Goal: Task Accomplishment & Management: Manage account settings

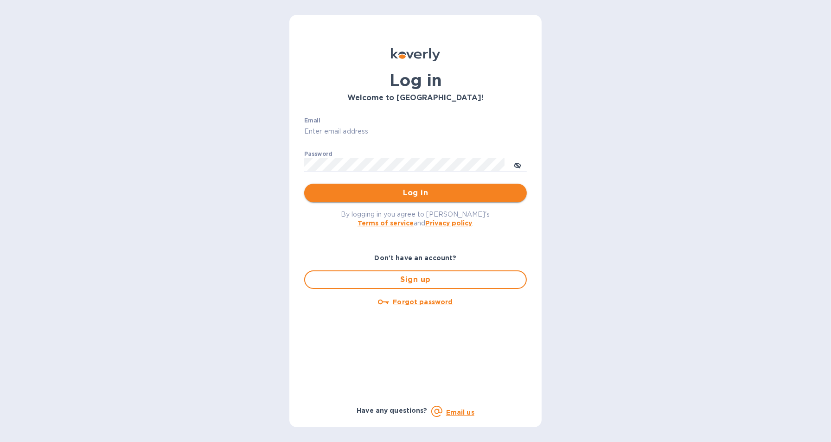
type input "[EMAIL_ADDRESS][DOMAIN_NAME]"
click at [380, 202] on div "By logging in you agree to Koverly's Terms of service and Privacy policy ." at bounding box center [415, 218] width 237 height 32
click at [385, 194] on span "Log in" at bounding box center [415, 192] width 208 height 11
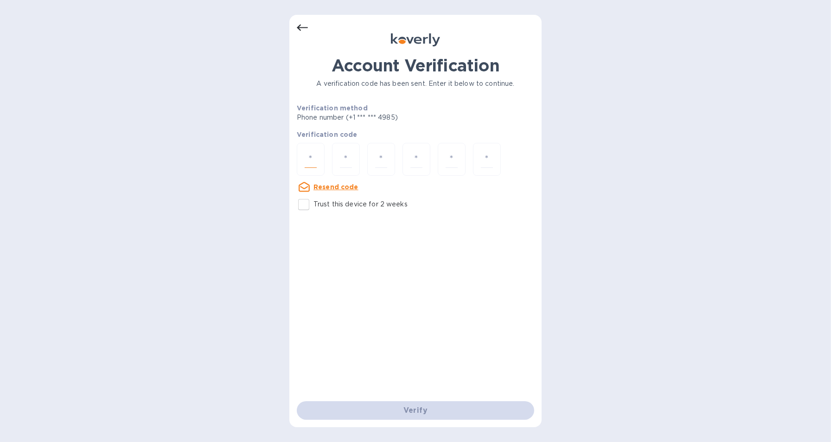
click at [310, 161] on input "number" at bounding box center [310, 159] width 12 height 17
type input "2"
type input "7"
type input "4"
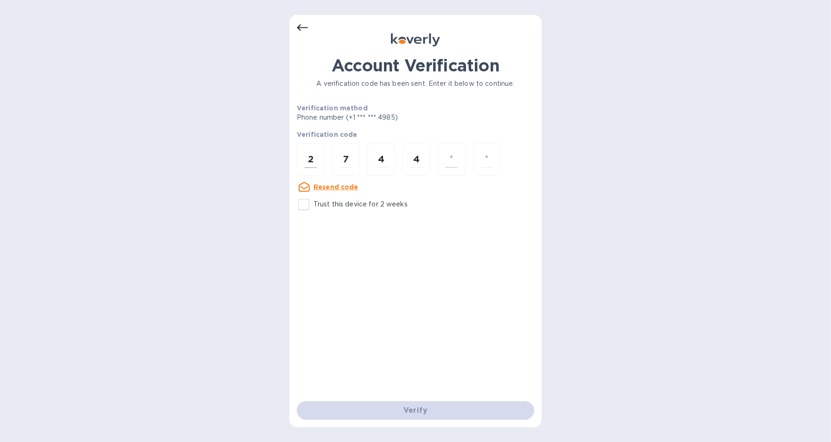
type input "0"
type input "7"
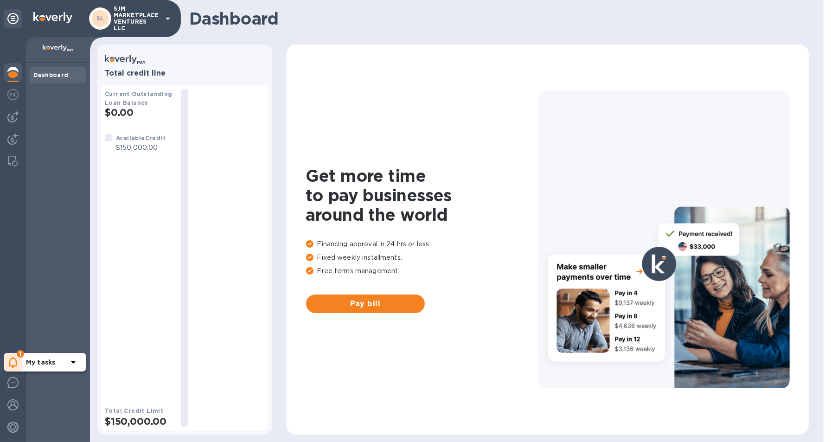
click at [16, 366] on icon at bounding box center [13, 361] width 9 height 11
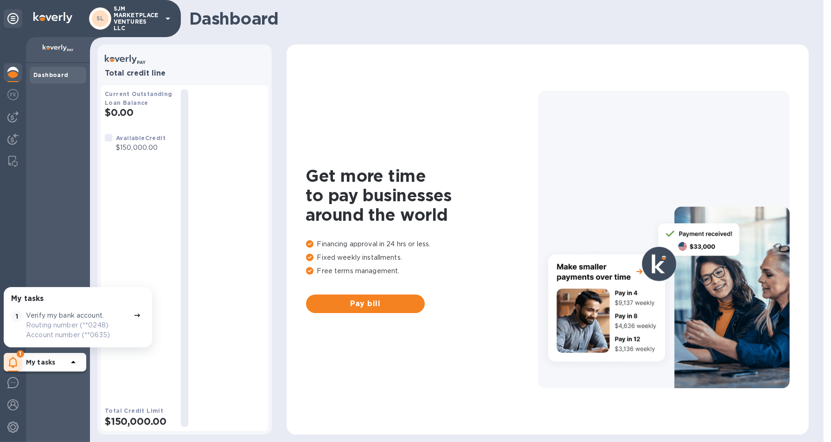
click at [58, 364] on p "My tasks" at bounding box center [47, 361] width 42 height 9
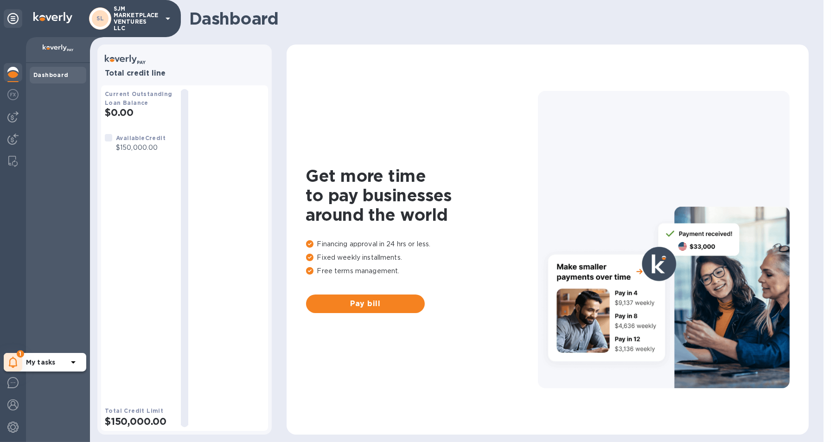
click at [13, 360] on icon at bounding box center [13, 361] width 9 height 11
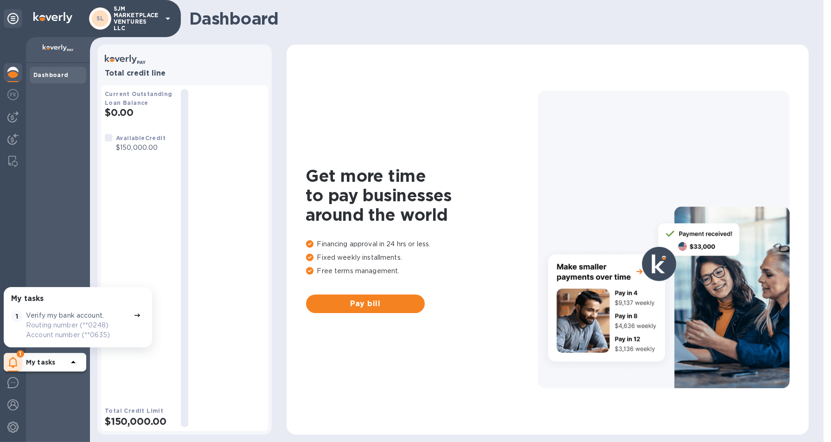
click at [54, 317] on p "Verify my bank account." at bounding box center [65, 316] width 78 height 10
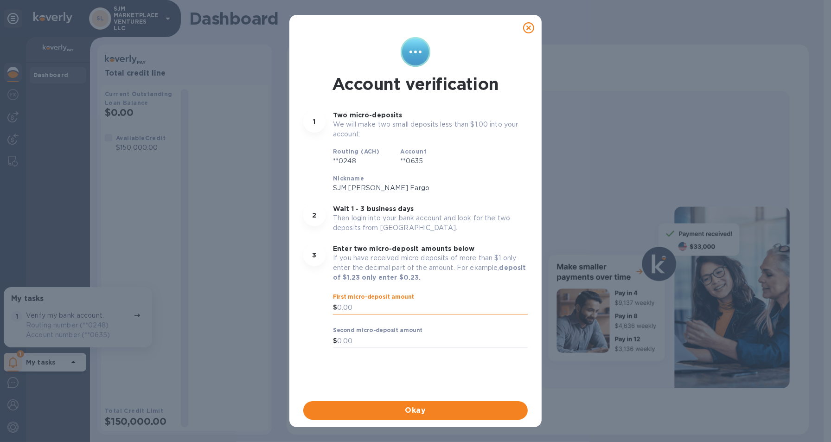
click at [364, 308] on input "text" at bounding box center [432, 308] width 190 height 14
type input "0.34"
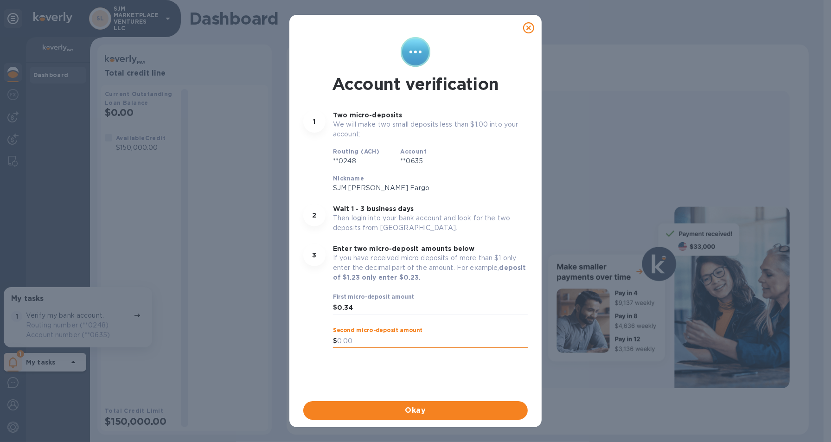
click at [362, 337] on input "text" at bounding box center [432, 341] width 190 height 14
type input "0.65"
click at [492, 321] on p "​" at bounding box center [430, 321] width 195 height 11
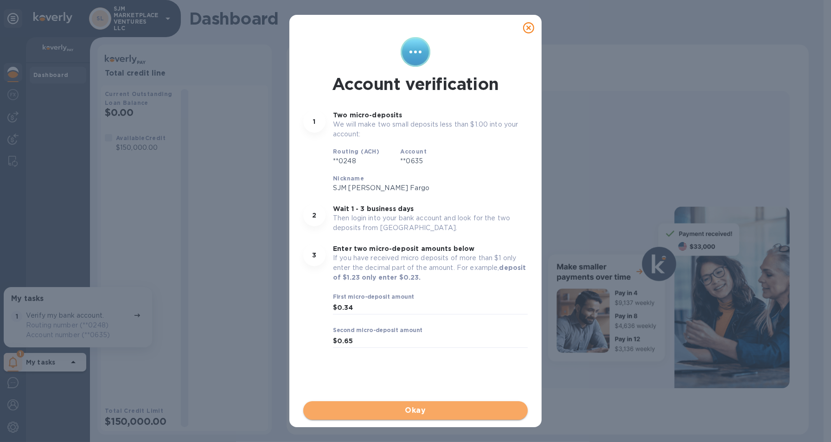
click at [432, 408] on span "Okay" at bounding box center [415, 410] width 209 height 11
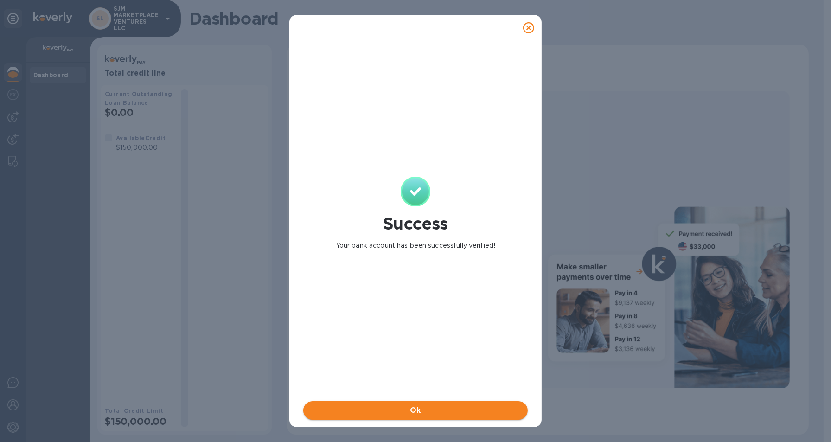
click at [438, 408] on span "Ok" at bounding box center [415, 410] width 209 height 11
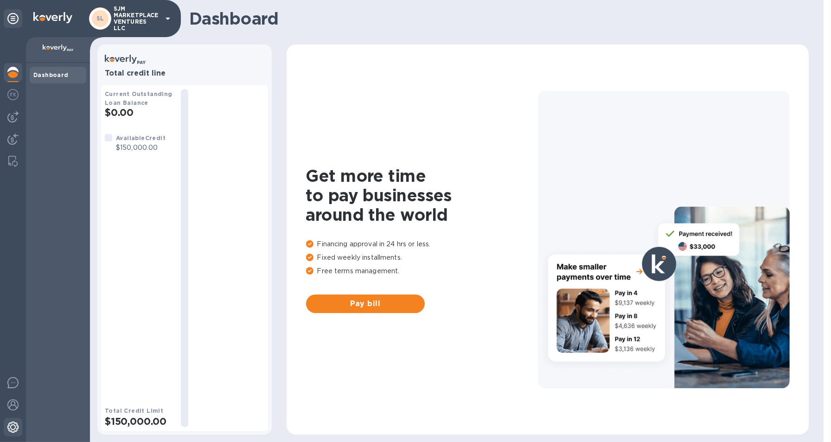
click at [7, 427] on img at bounding box center [12, 426] width 11 height 11
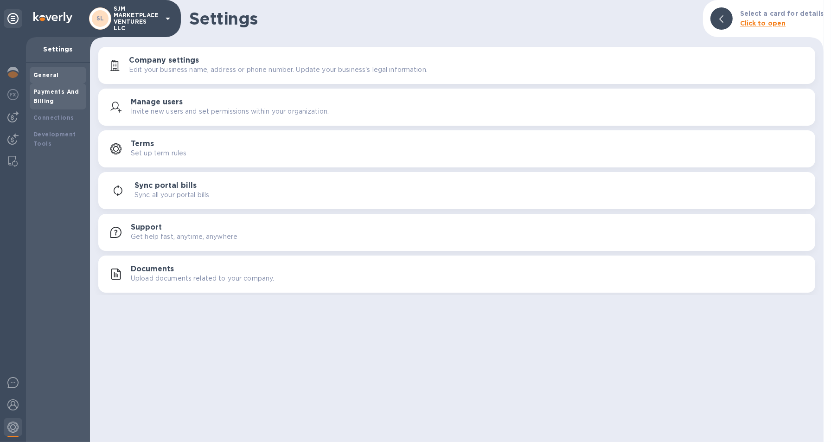
click at [53, 97] on div "Payments And Billing" at bounding box center [57, 96] width 49 height 19
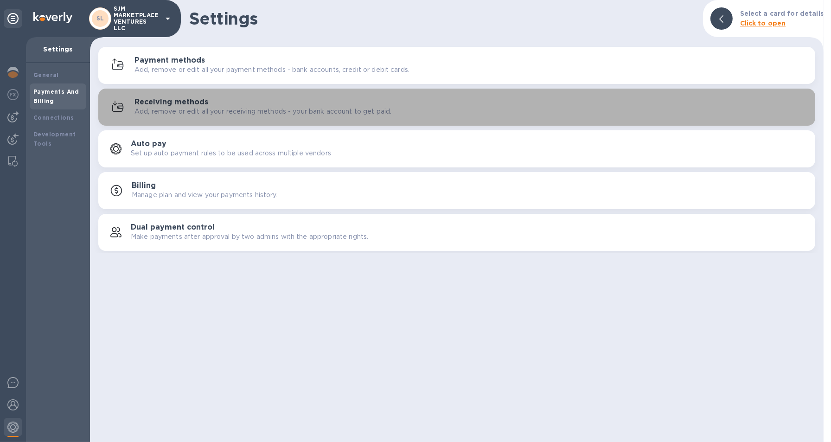
click at [153, 104] on h3 "Receiving methods" at bounding box center [171, 102] width 74 height 9
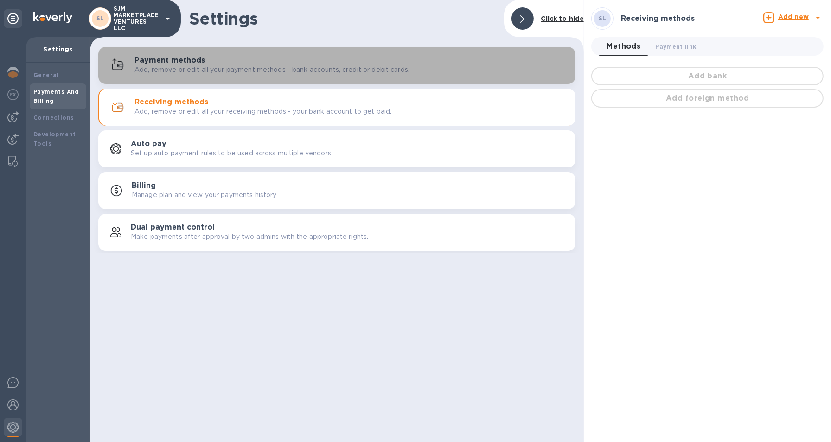
click at [166, 70] on p "Add, remove or edit all your payment methods - bank accounts, credit or debit c…" at bounding box center [271, 70] width 275 height 10
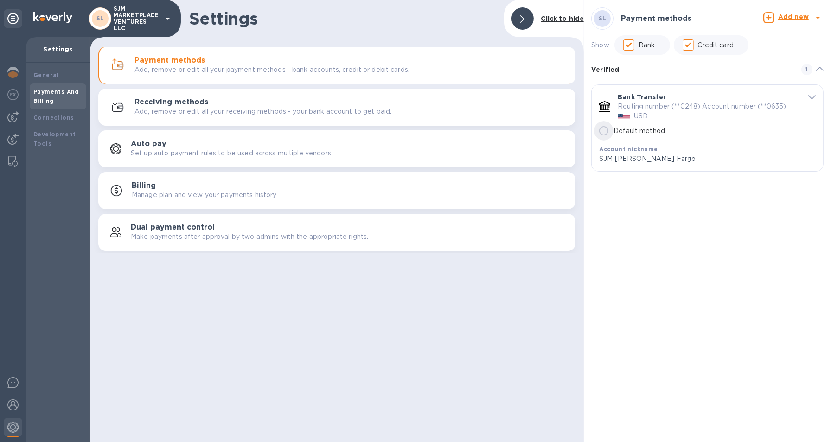
click at [605, 131] on input "Default method" at bounding box center [603, 130] width 19 height 19
radio input "true"
click at [812, 95] on icon "default-method" at bounding box center [811, 97] width 7 height 4
click at [160, 111] on p "Add, remove or edit all your receiving methods - your bank account to get paid." at bounding box center [262, 112] width 257 height 10
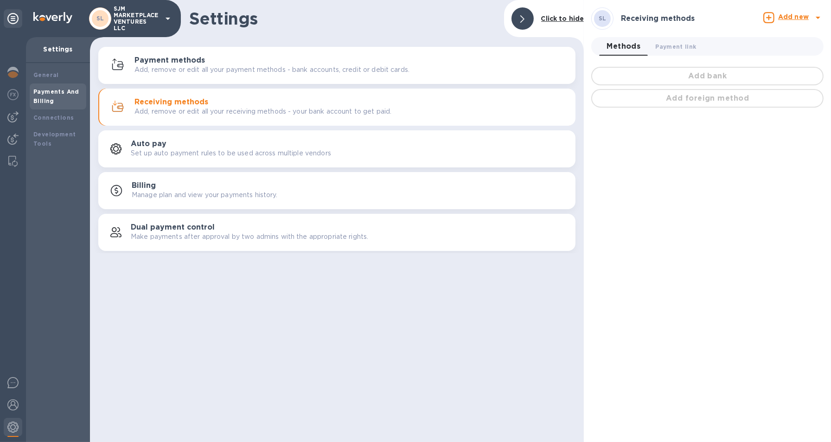
click at [243, 66] on p "Add, remove or edit all your payment methods - bank accounts, credit or debit c…" at bounding box center [271, 70] width 275 height 10
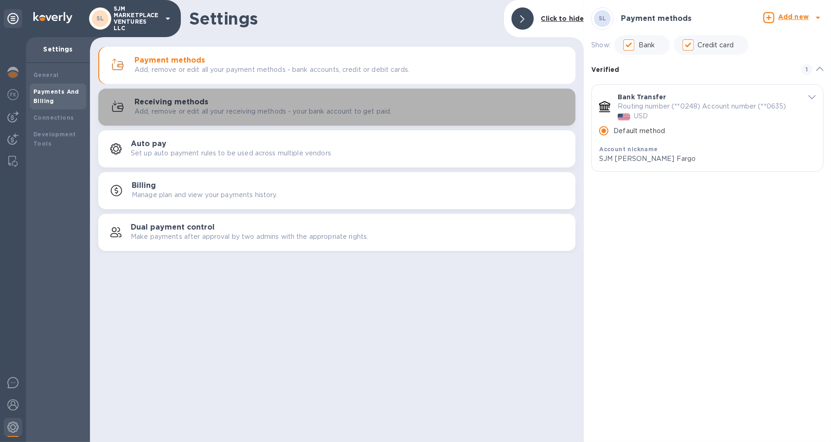
click at [482, 106] on div "Receiving methods Add, remove or edit all your receiving methods - your bank ac…" at bounding box center [350, 107] width 433 height 19
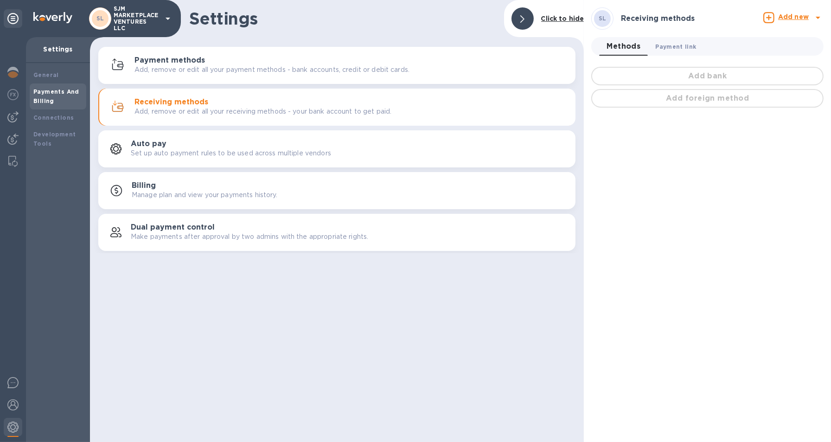
click at [680, 44] on span "Payment link 0" at bounding box center [675, 47] width 41 height 10
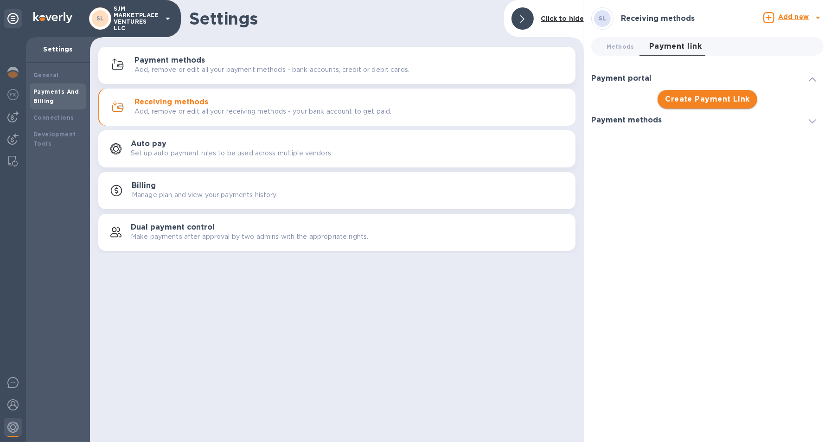
click at [716, 95] on span "Create Payment Link" at bounding box center [707, 99] width 85 height 11
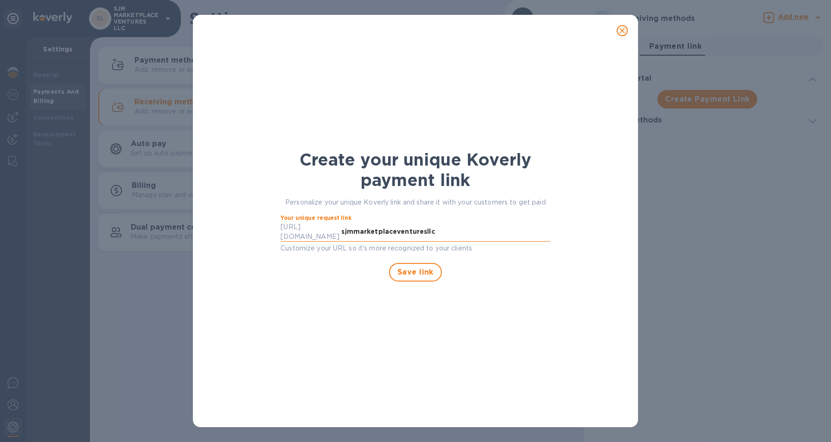
click at [444, 226] on input "sjmmarketplaceventuresllc" at bounding box center [445, 232] width 209 height 14
type input "sjmmarketplaceventures"
click at [412, 266] on span "Save link" at bounding box center [415, 271] width 36 height 11
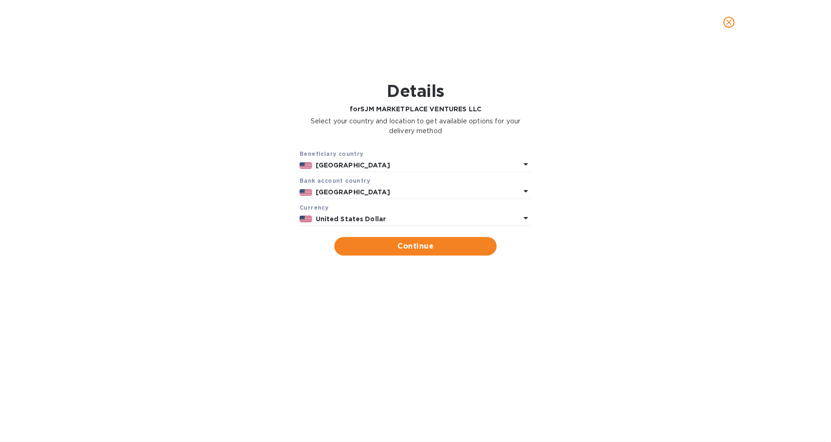
drag, startPoint x: 265, startPoint y: 65, endPoint x: 206, endPoint y: 77, distance: 60.5
click at [263, 66] on div "Details for SJM MARKETPLACE VENTURES LLC Select your country and location to ge…" at bounding box center [415, 214] width 806 height 323
drag, startPoint x: 736, startPoint y: 23, endPoint x: 734, endPoint y: 29, distance: 5.9
click at [736, 23] on button "close" at bounding box center [728, 22] width 22 height 22
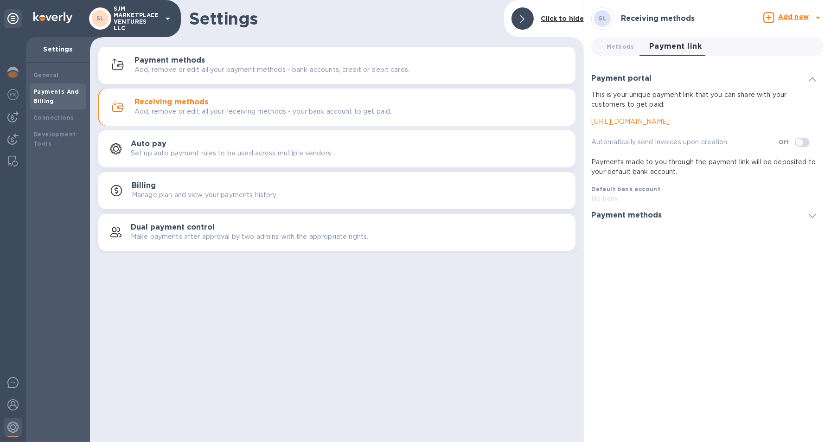
click at [809, 215] on icon at bounding box center [811, 216] width 7 height 4
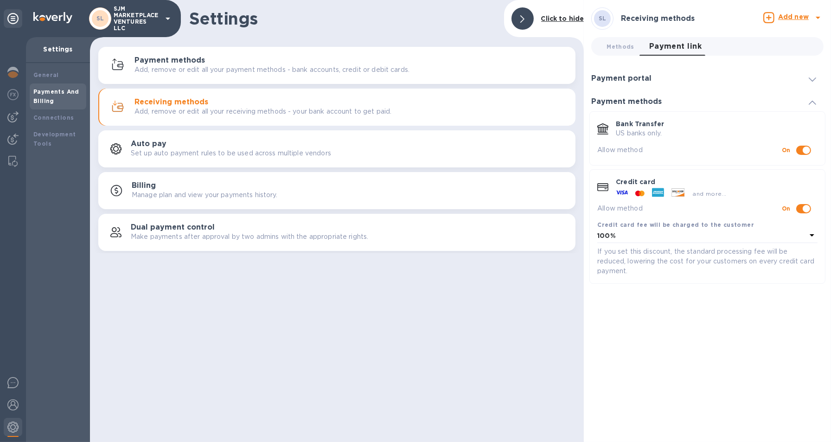
click at [818, 97] on div at bounding box center [812, 101] width 22 height 9
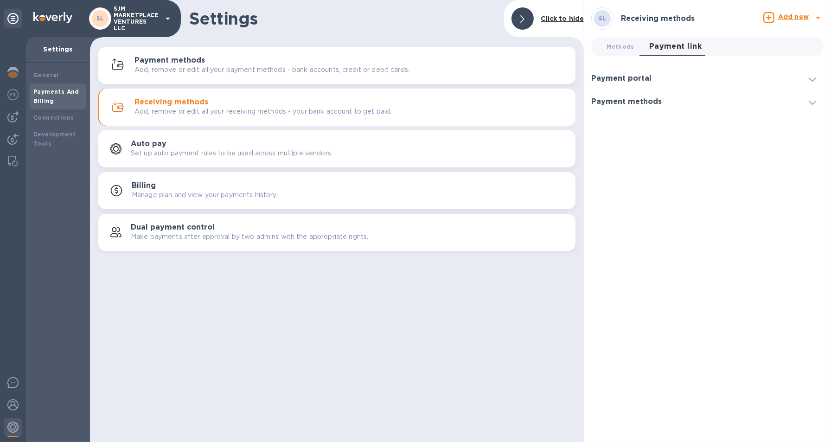
click at [811, 83] on div "Payment portal" at bounding box center [707, 78] width 232 height 23
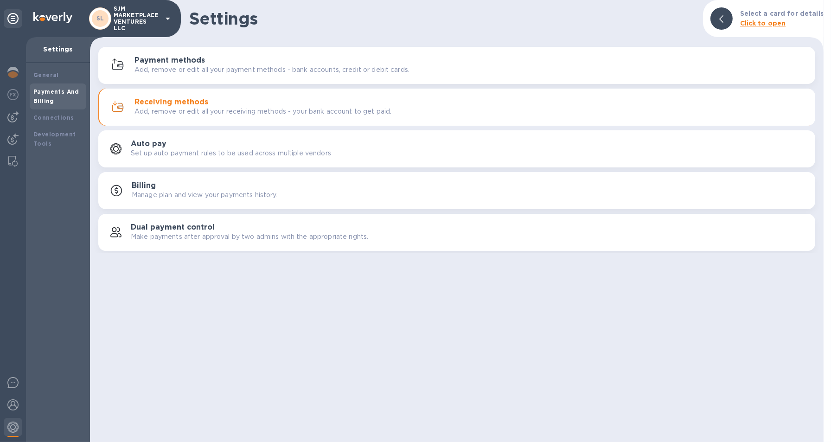
click at [779, 21] on b "Click to open" at bounding box center [763, 22] width 46 height 7
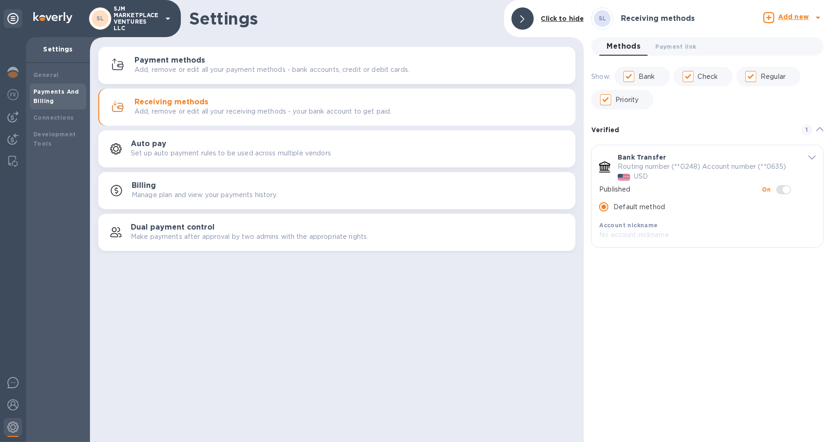
click at [808, 158] on icon "default-method" at bounding box center [811, 157] width 7 height 4
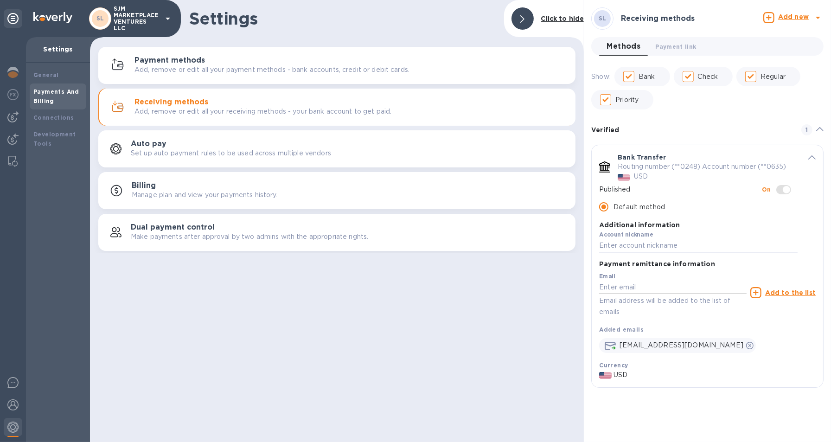
click at [650, 287] on input "default-method" at bounding box center [672, 287] width 147 height 14
type input "[EMAIL_ADDRESS][DOMAIN_NAME]"
click at [758, 293] on icon "default-method" at bounding box center [755, 292] width 11 height 11
click at [18, 163] on div at bounding box center [13, 161] width 17 height 19
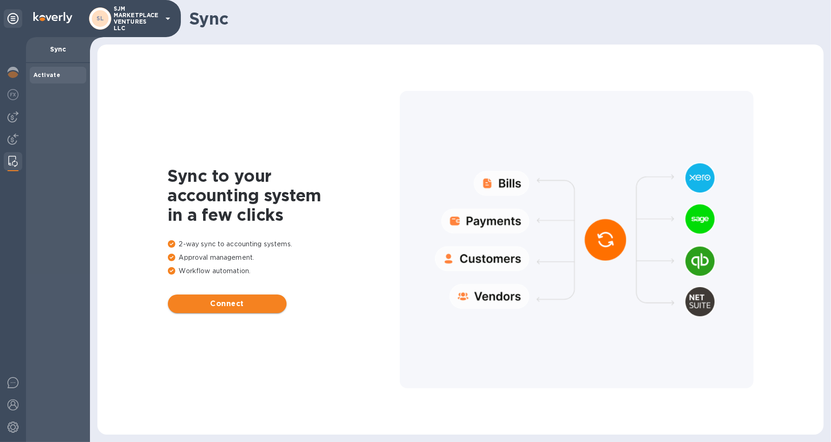
click at [218, 306] on span "Connect" at bounding box center [227, 303] width 104 height 11
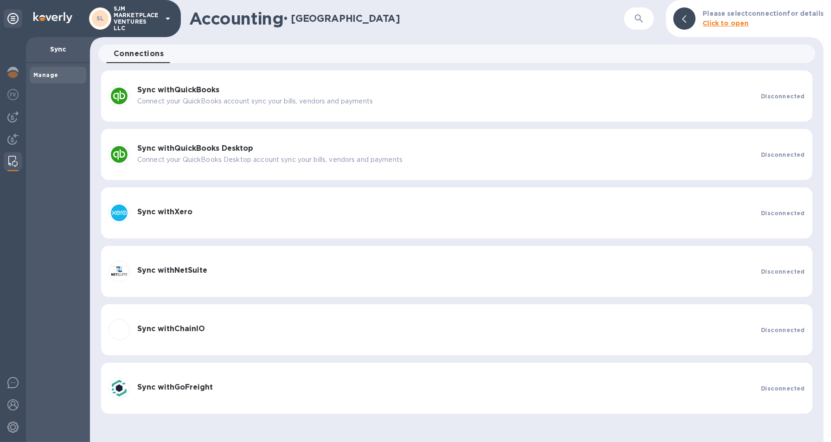
click at [697, 100] on p "Connect your QuickBooks account sync your bills, vendors and payments" at bounding box center [445, 101] width 616 height 10
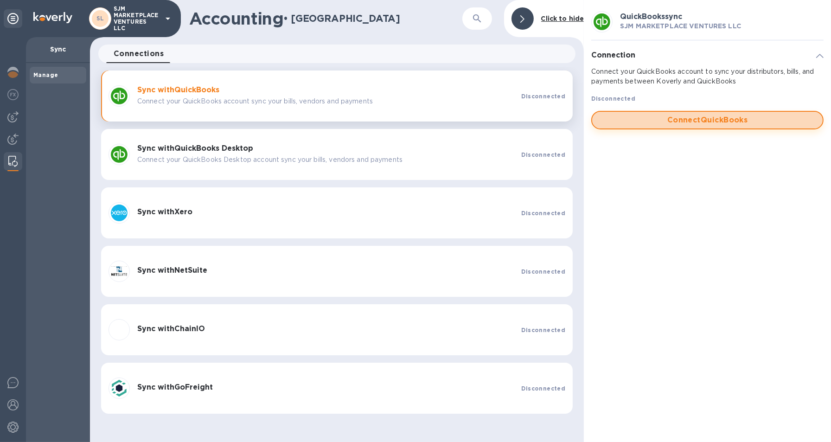
click at [699, 123] on span "Connect QuickBooks" at bounding box center [707, 119] width 216 height 11
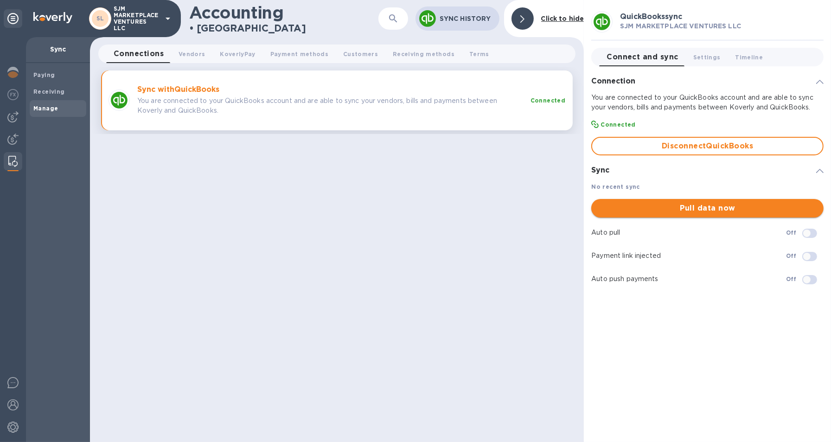
click at [722, 204] on span "Pull data now" at bounding box center [706, 208] width 217 height 11
click at [296, 53] on span "Payment methods 0" at bounding box center [299, 54] width 58 height 10
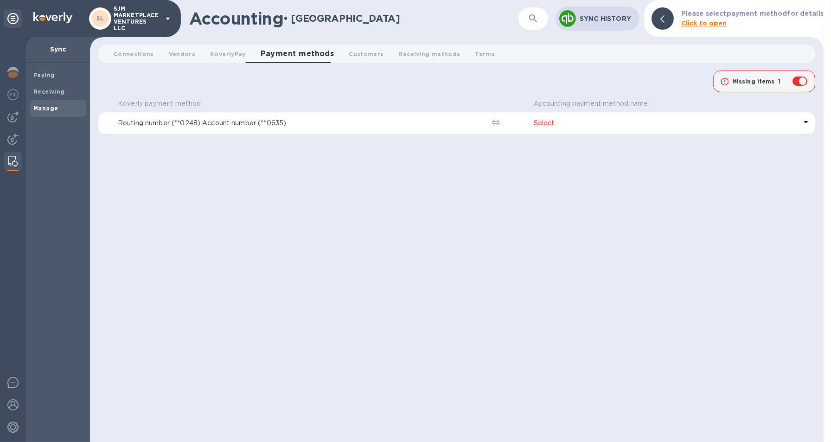
click at [545, 122] on p "Select" at bounding box center [664, 123] width 263 height 10
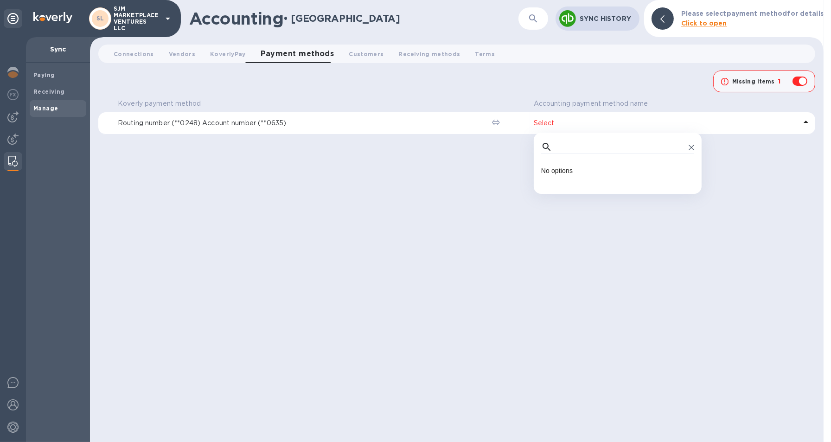
click at [550, 124] on p "Select" at bounding box center [664, 123] width 263 height 10
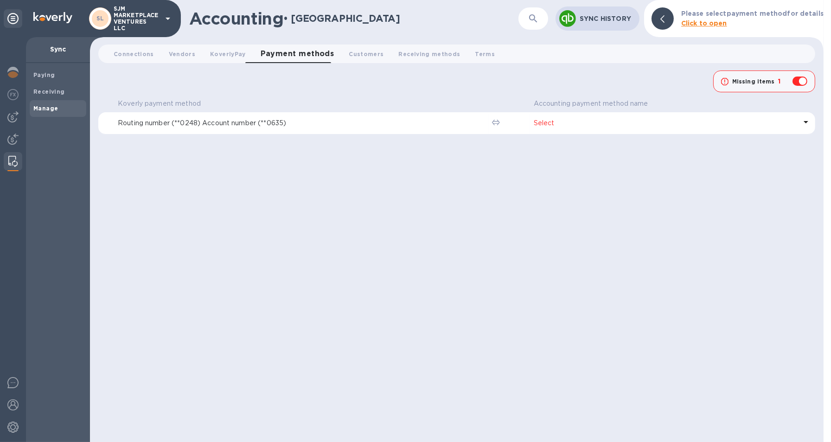
click at [550, 124] on p "Select" at bounding box center [664, 123] width 263 height 10
click at [553, 124] on p "Select" at bounding box center [664, 123] width 263 height 10
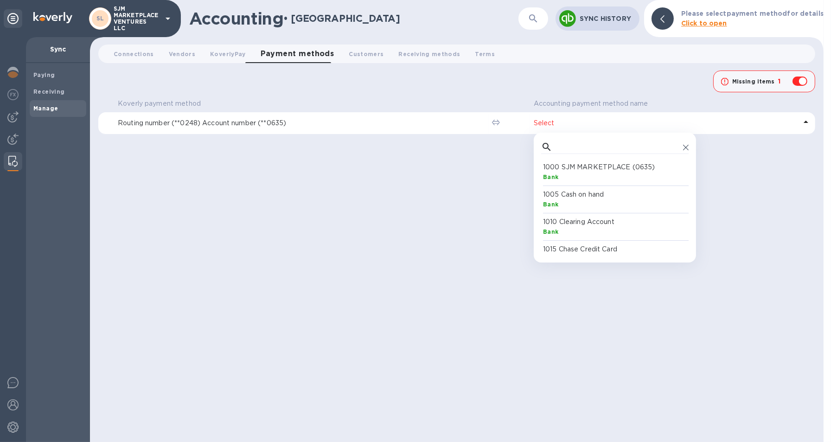
click at [606, 164] on p "1000 SJM MARKETPLACE (0635)" at bounding box center [616, 167] width 147 height 10
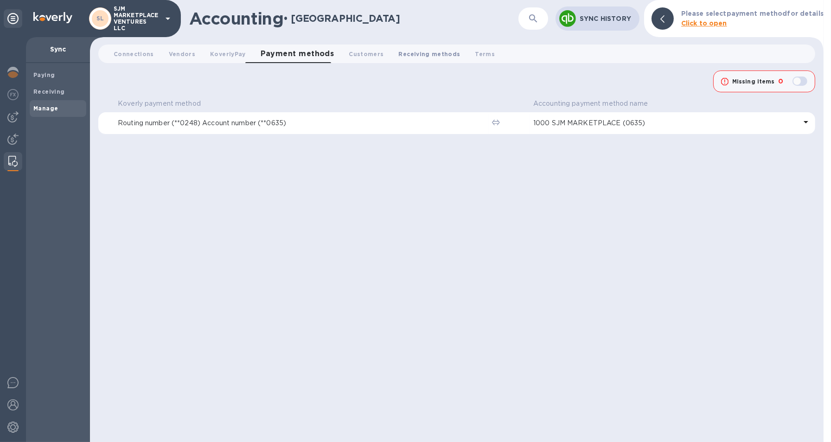
click at [417, 50] on span "Receiving methods 0" at bounding box center [430, 54] width 62 height 10
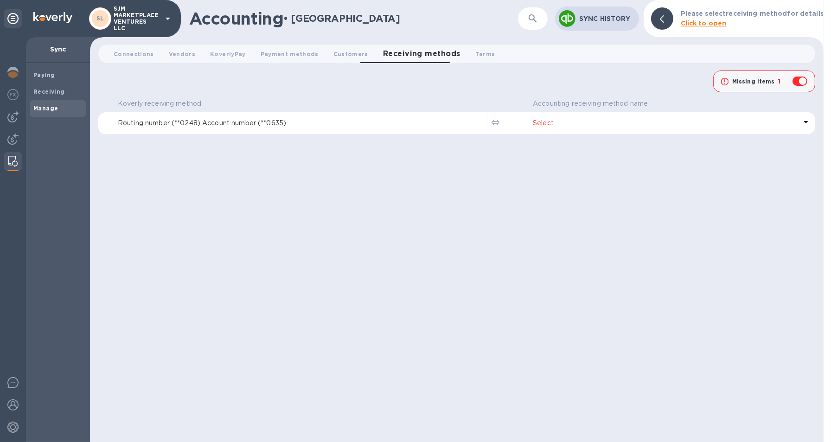
click at [550, 119] on p "Select" at bounding box center [665, 123] width 264 height 10
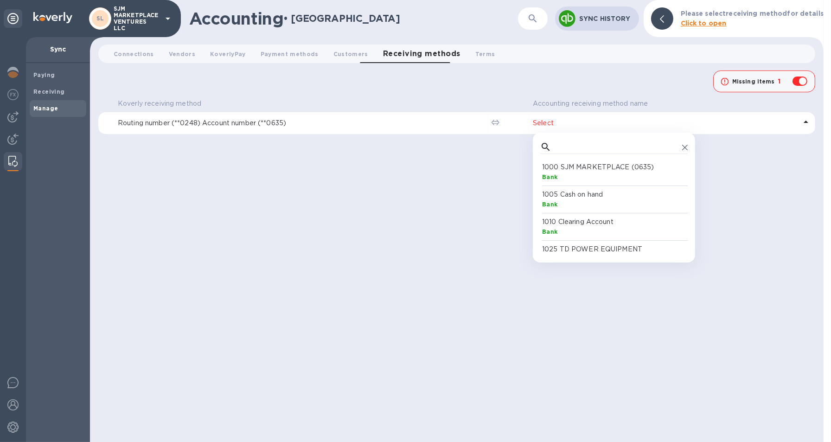
scroll to position [86, 144]
click at [574, 177] on div "Bank" at bounding box center [615, 177] width 147 height 10
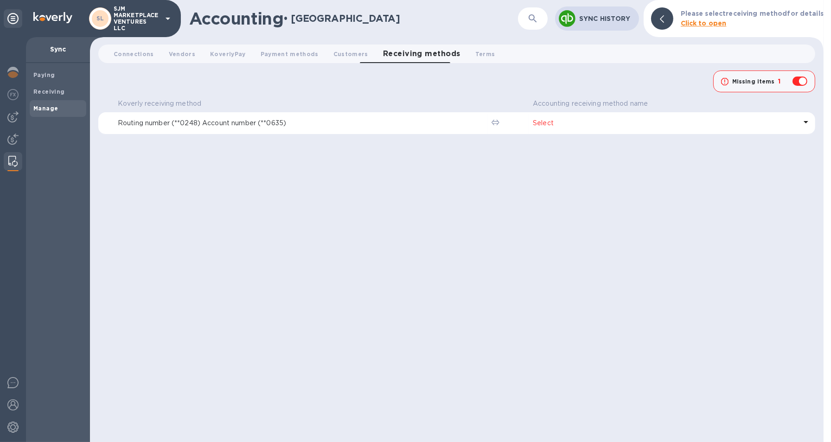
checkbox input "false"
click at [224, 54] on span "KoverlyPay 0" at bounding box center [227, 54] width 35 height 10
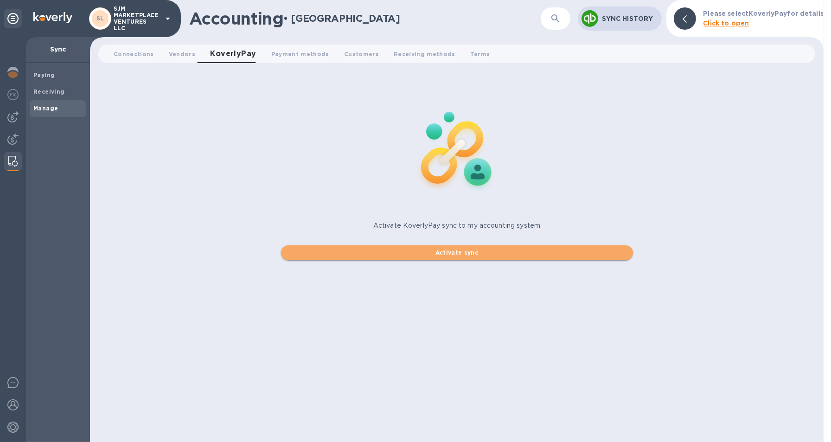
click at [515, 250] on span "Activate sync" at bounding box center [456, 252] width 337 height 11
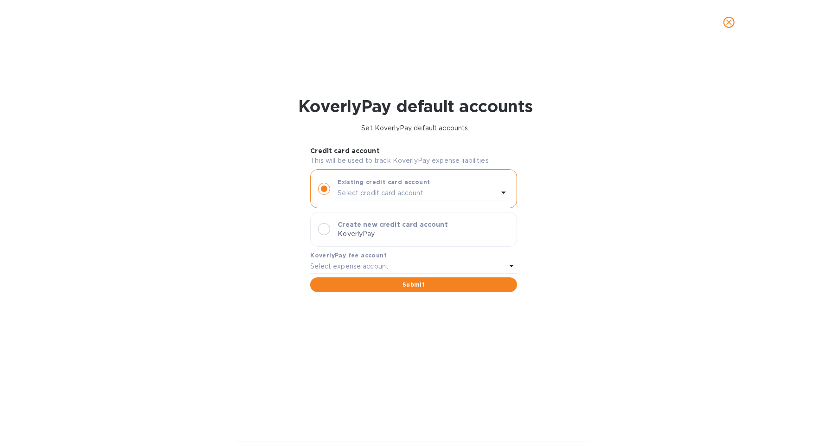
click at [321, 227] on div at bounding box center [324, 229] width 12 height 12
click at [392, 280] on span "Submit" at bounding box center [412, 284] width 191 height 11
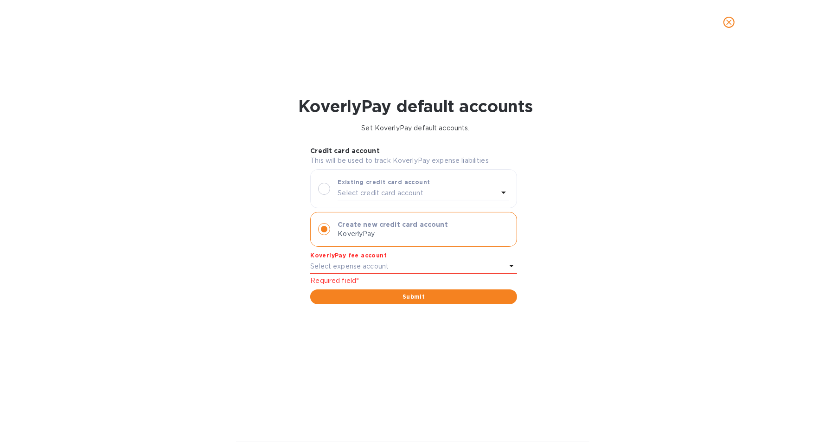
click at [391, 266] on div "Select expense account" at bounding box center [407, 266] width 195 height 13
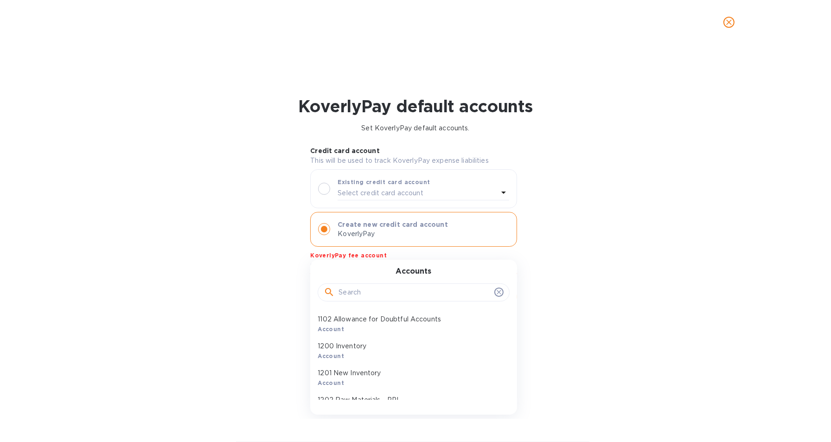
click at [399, 286] on input "text" at bounding box center [414, 292] width 152 height 14
click at [425, 295] on input "bank charges" at bounding box center [414, 292] width 152 height 14
type input "bank charges"
click at [329, 292] on icon at bounding box center [328, 291] width 11 height 11
click at [329, 290] on icon at bounding box center [328, 291] width 11 height 11
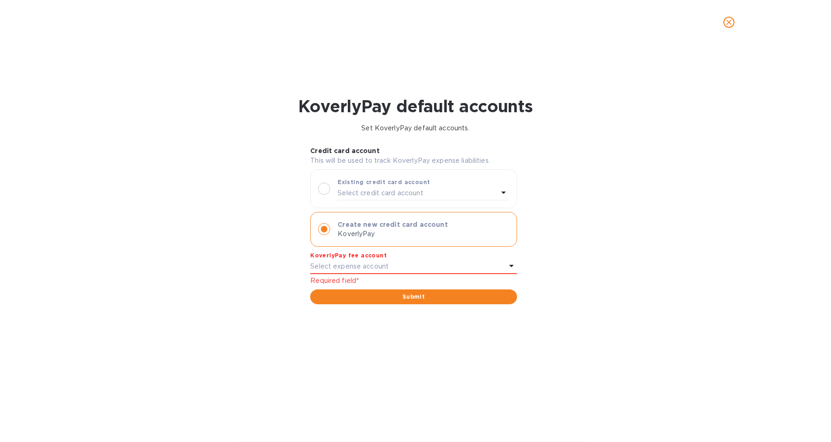
click at [589, 317] on div "KoverlyPay default accounts Set KoverlyPay default accounts. Credit card accoun…" at bounding box center [415, 242] width 831 height 397
click at [421, 260] on div "Select expense account" at bounding box center [407, 266] width 195 height 13
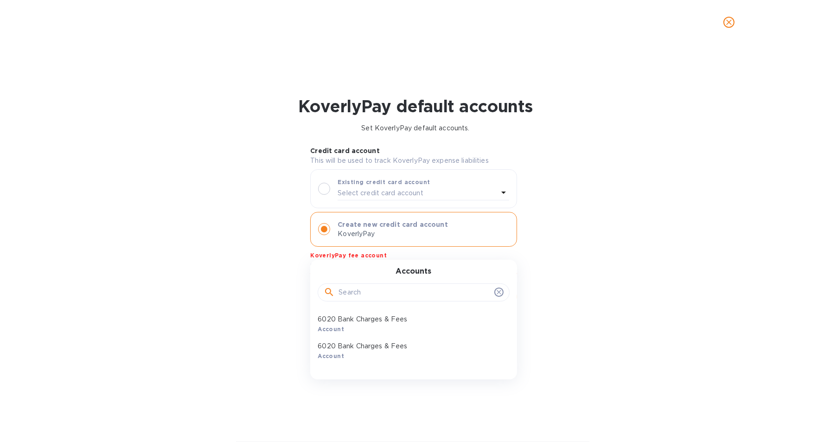
click at [396, 298] on input "text" at bounding box center [414, 292] width 152 height 14
click at [387, 311] on div "6020 Bank Charges & Fees Account" at bounding box center [409, 324] width 191 height 27
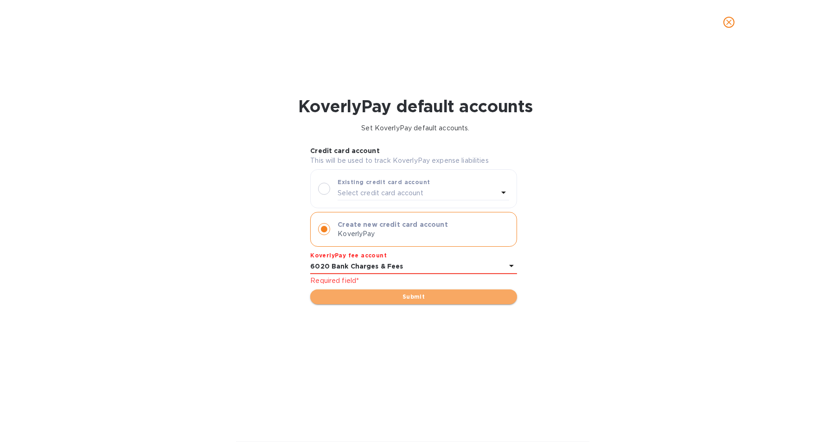
click at [360, 293] on span "Submit" at bounding box center [412, 296] width 191 height 11
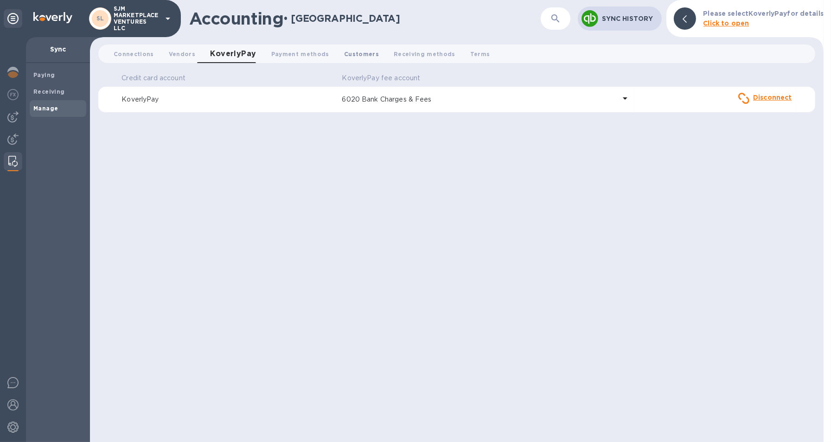
click at [337, 47] on button "Customers 0" at bounding box center [361, 53] width 50 height 19
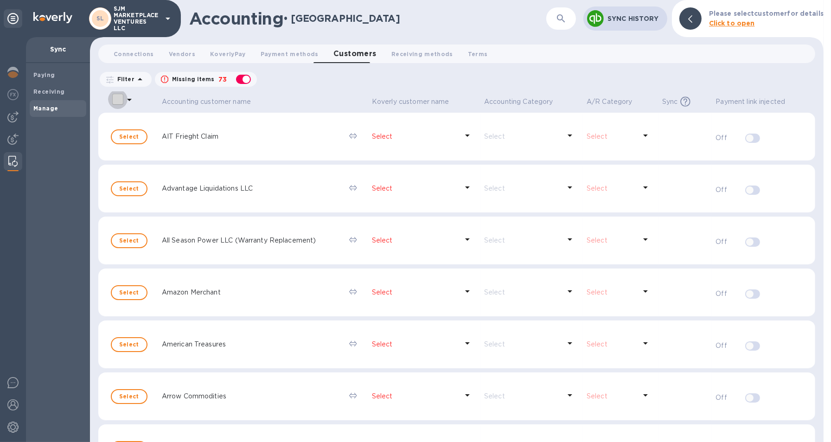
click at [116, 102] on input "select all desserts" at bounding box center [117, 98] width 19 height 19
checkbox input "false"
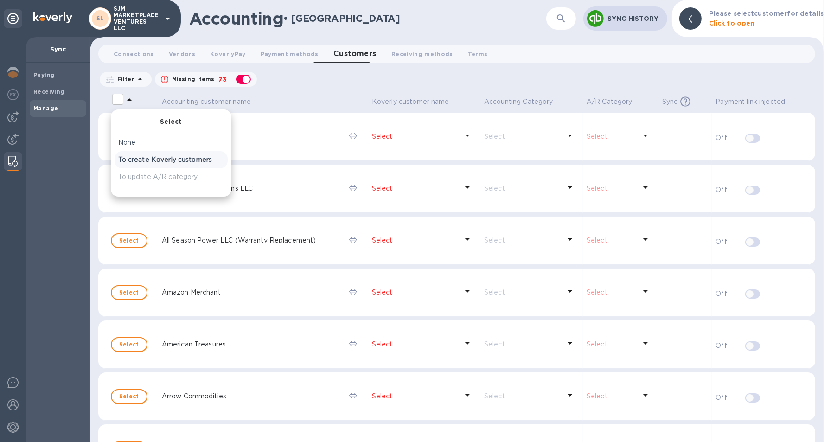
click at [133, 158] on p "To create Koverly customers" at bounding box center [171, 160] width 106 height 10
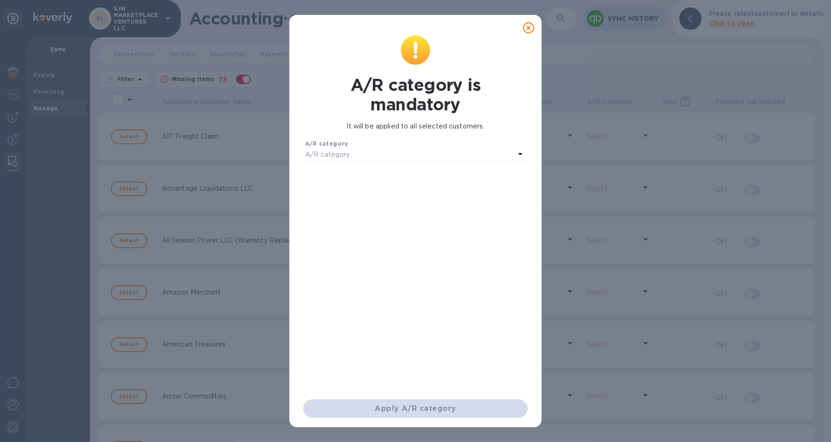
click at [461, 151] on div "A/R category" at bounding box center [409, 154] width 209 height 13
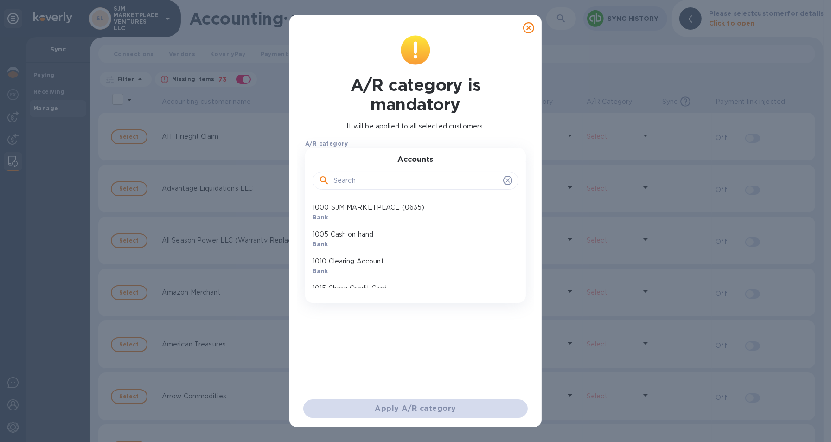
click at [371, 183] on input "text" at bounding box center [416, 181] width 166 height 14
type input "a"
click at [370, 182] on input "1101" at bounding box center [416, 181] width 166 height 14
type input "1101"
click at [410, 336] on div "A/R category is mandatory It will be applied to all selected customers. A/R cat…" at bounding box center [415, 216] width 228 height 362
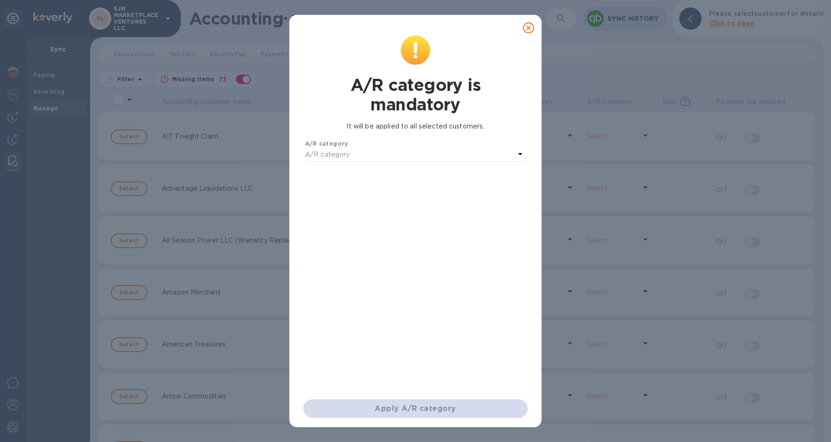
click at [355, 154] on div "A/R category" at bounding box center [409, 154] width 209 height 13
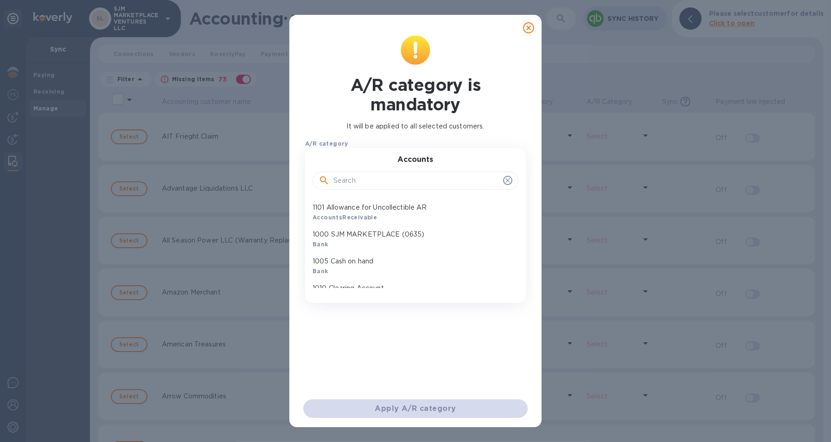
click at [352, 182] on input "text" at bounding box center [416, 181] width 166 height 14
click at [352, 181] on input "1101" at bounding box center [416, 181] width 166 height 14
type input "1"
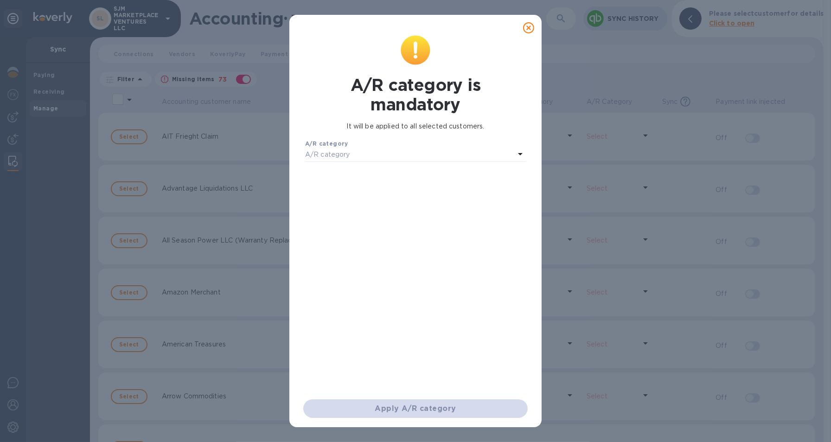
drag, startPoint x: 375, startPoint y: 343, endPoint x: 376, endPoint y: 337, distance: 6.6
click at [375, 343] on div "A/R category is mandatory It will be applied to all selected customers. A/R cat…" at bounding box center [415, 216] width 228 height 362
click at [346, 151] on p "A/R category" at bounding box center [327, 155] width 45 height 10
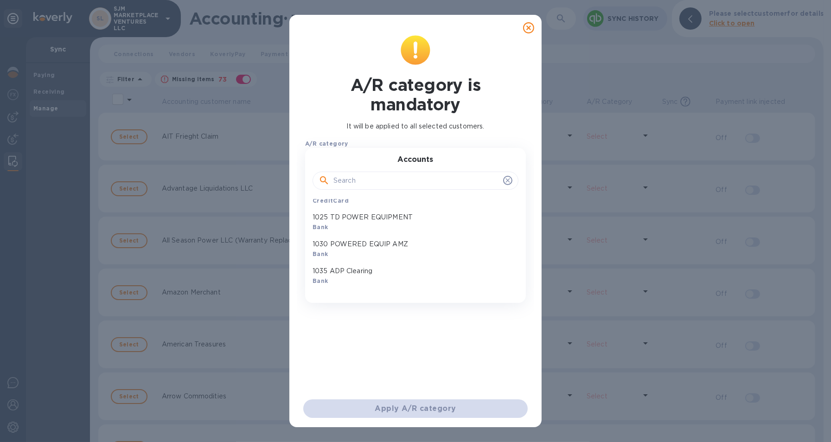
scroll to position [278, 0]
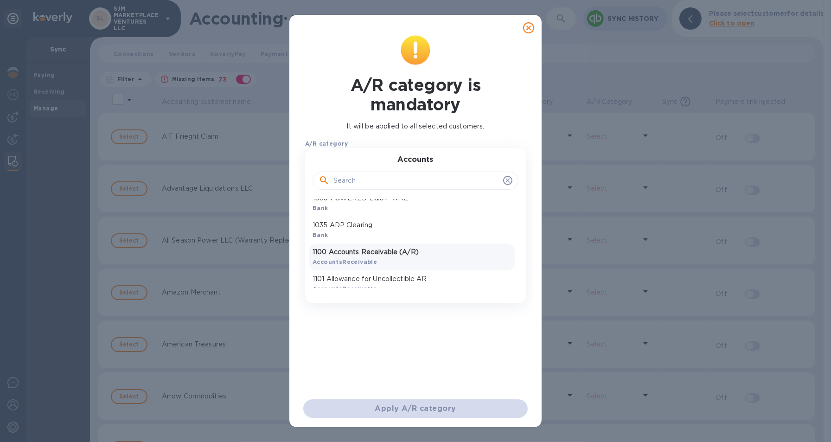
click at [353, 249] on p "1100 Accounts Receivable (A/R)" at bounding box center [411, 252] width 198 height 10
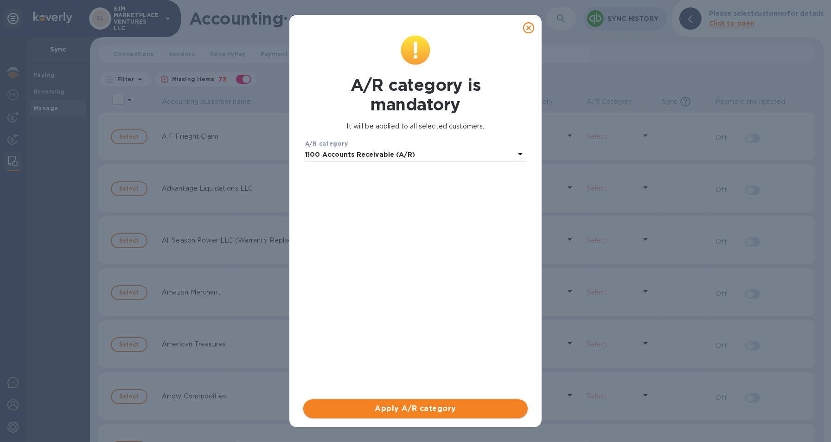
click at [388, 403] on span "Apply A/R category" at bounding box center [415, 408] width 209 height 11
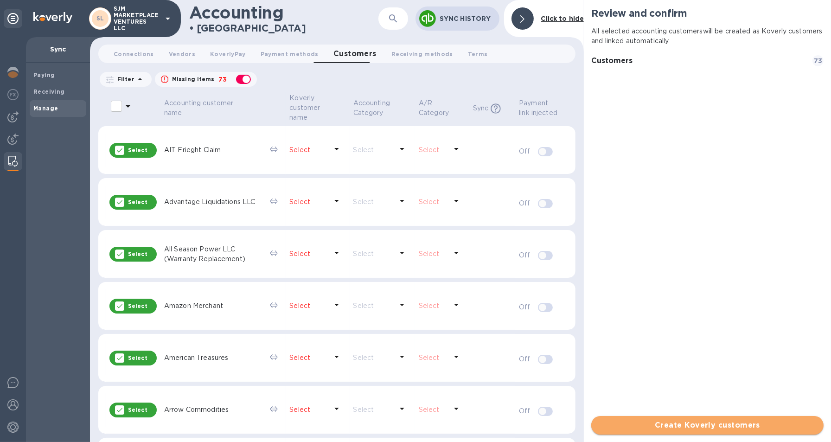
click at [668, 425] on span "Create Koverly customers" at bounding box center [706, 424] width 217 height 11
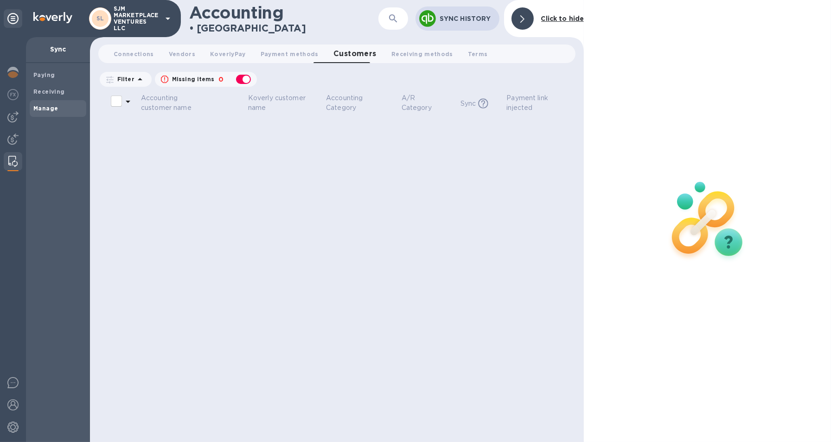
click at [666, 119] on div at bounding box center [706, 221] width 247 height 442
click at [140, 48] on button "Connections 0" at bounding box center [133, 53] width 55 height 19
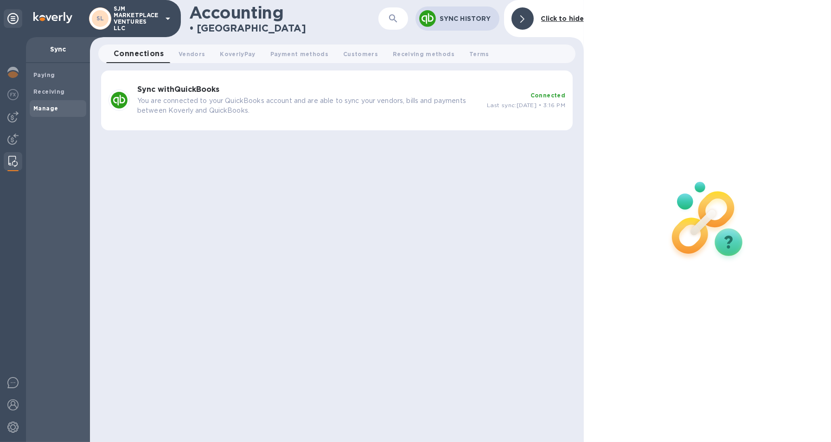
click at [234, 102] on p "You are connected to your QuickBooks account and are able to sync your vendors,…" at bounding box center [308, 105] width 342 height 19
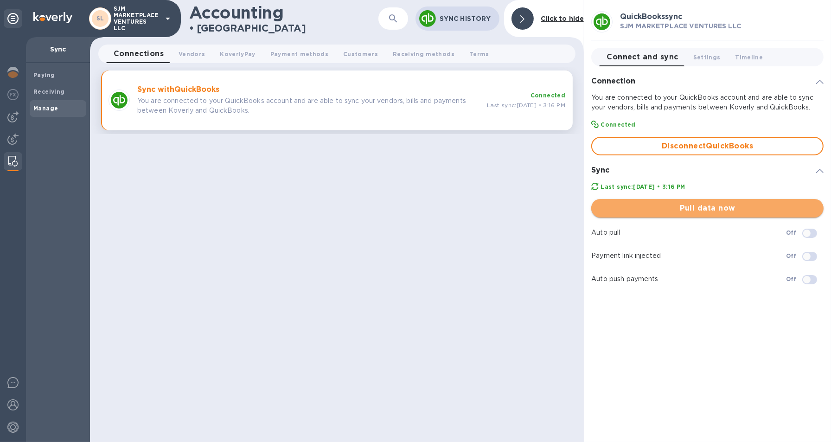
click at [660, 203] on span "Pull data now" at bounding box center [706, 208] width 217 height 11
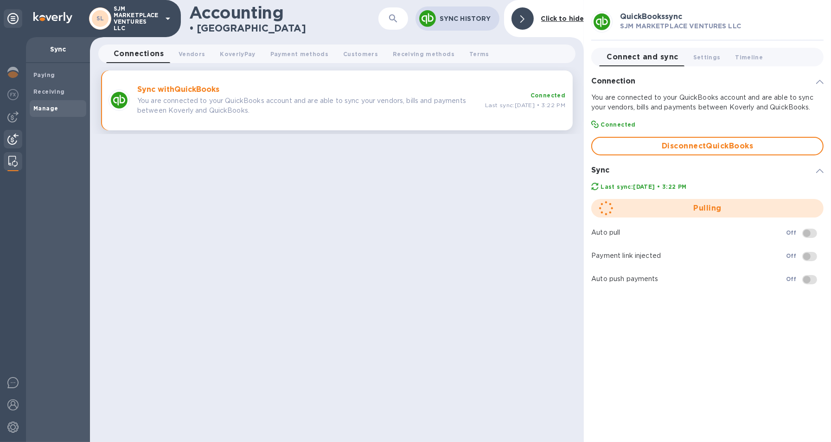
click at [9, 140] on img at bounding box center [12, 138] width 11 height 11
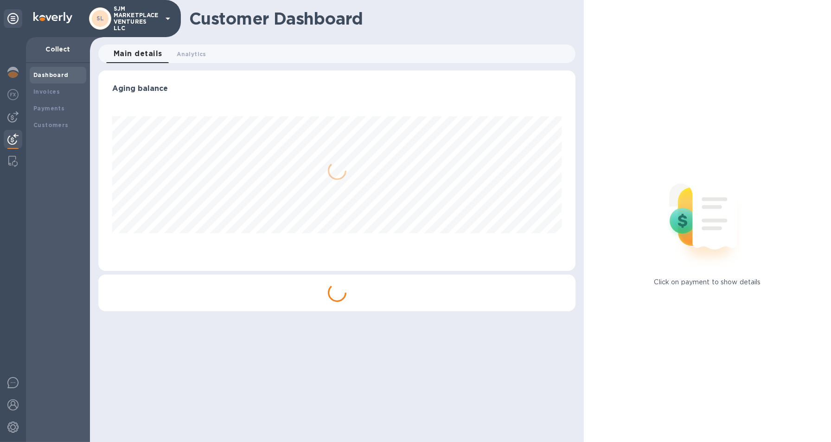
scroll to position [463260, 462986]
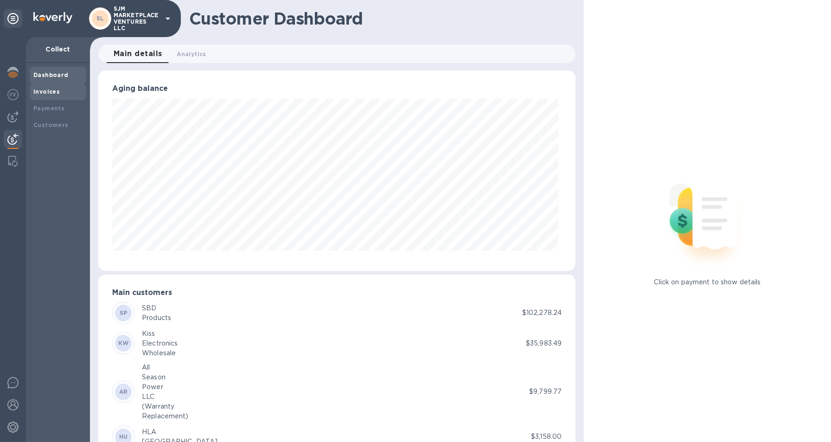
click at [59, 95] on div "Invoices" at bounding box center [57, 91] width 49 height 9
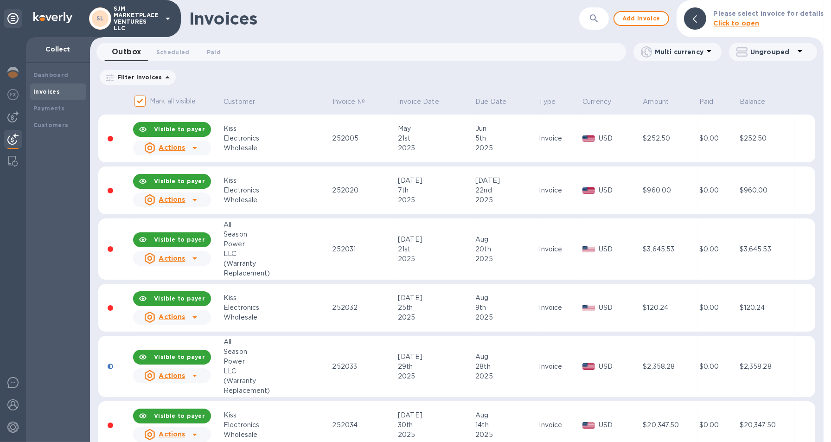
click at [799, 52] on icon at bounding box center [799, 50] width 11 height 11
click at [754, 73] on li "Group invoices by customer" at bounding box center [767, 76] width 119 height 30
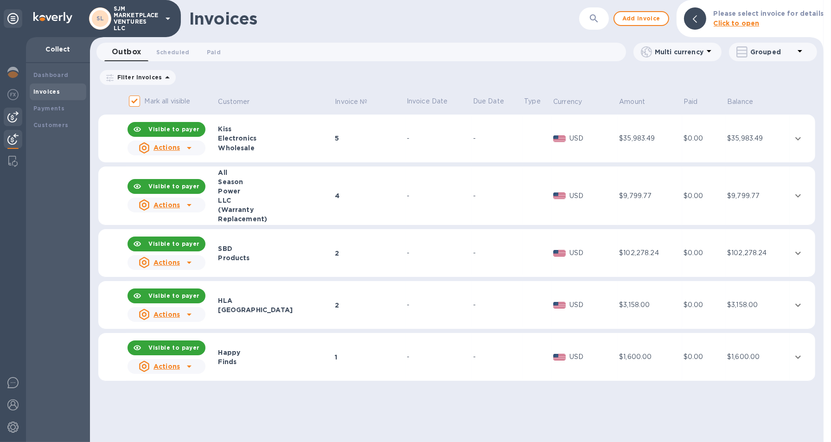
click at [11, 109] on div at bounding box center [13, 117] width 19 height 19
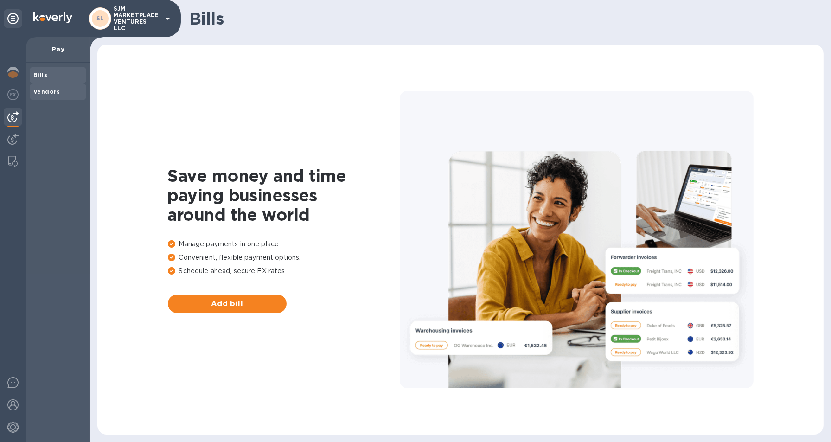
click at [38, 88] on b "Vendors" at bounding box center [46, 91] width 27 height 7
click at [219, 302] on span "Add vendor" at bounding box center [227, 303] width 104 height 11
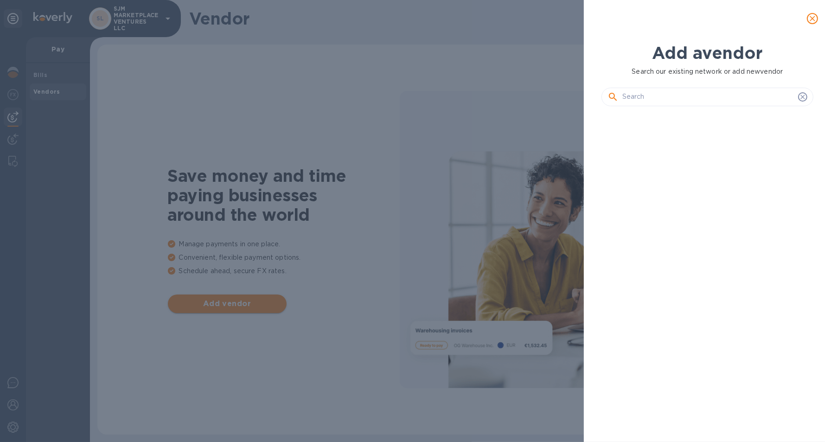
scroll to position [297, 216]
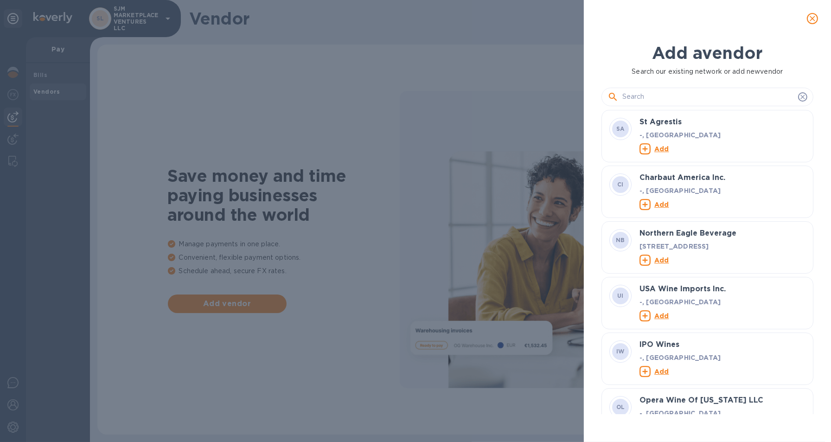
click at [666, 99] on input "text" at bounding box center [708, 97] width 172 height 14
type input "M"
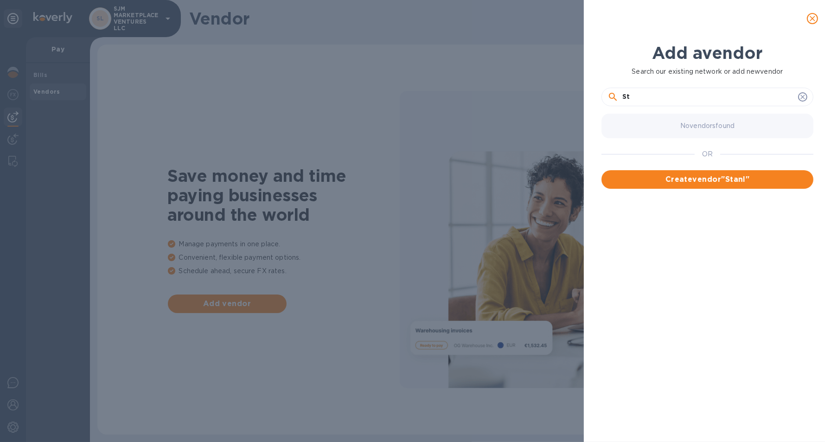
type input "S"
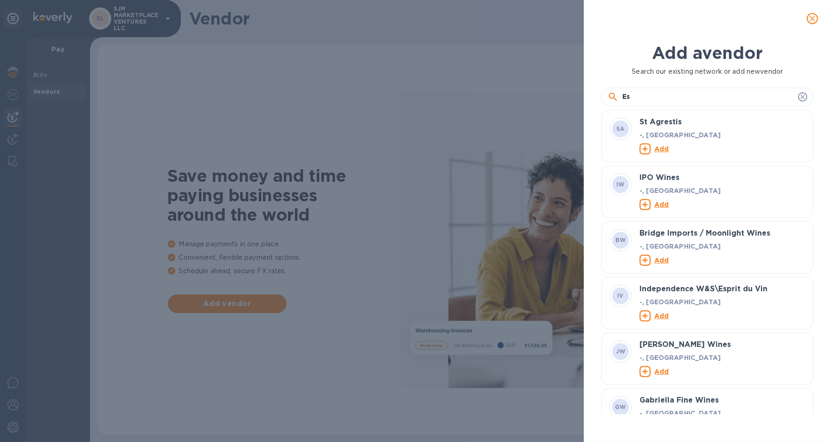
type input "E"
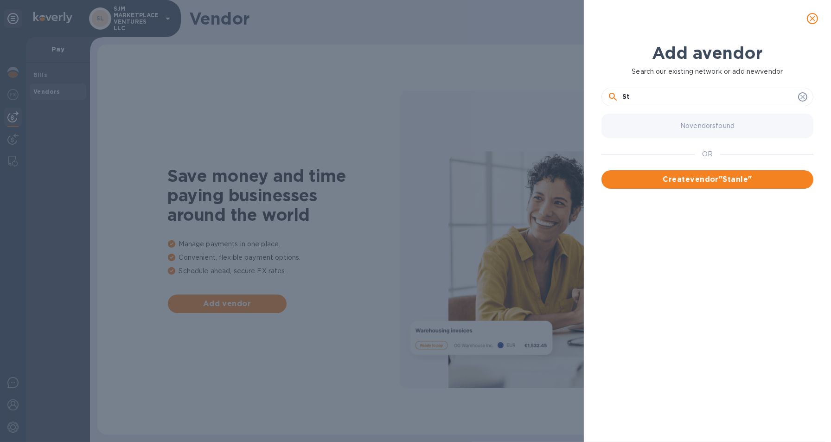
type input "S"
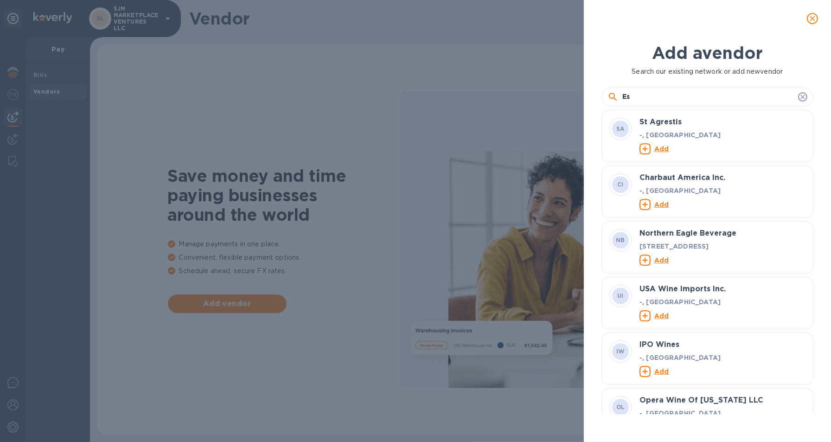
type input "E"
